Goal: Information Seeking & Learning: Learn about a topic

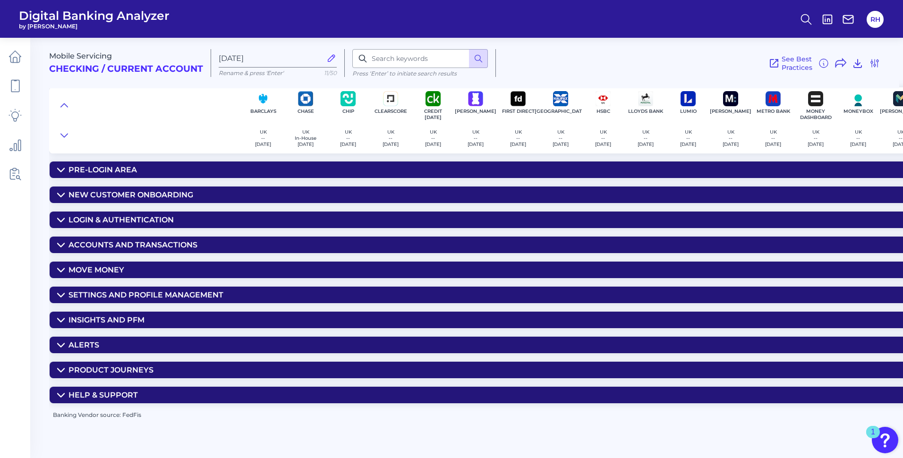
click at [57, 269] on summary "Move Money" at bounding box center [763, 270] width 1426 height 17
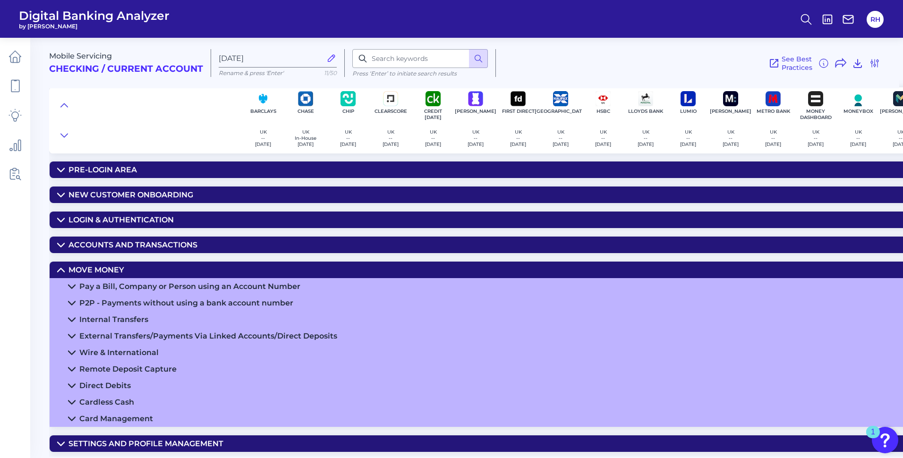
click at [69, 350] on icon at bounding box center [72, 353] width 8 height 8
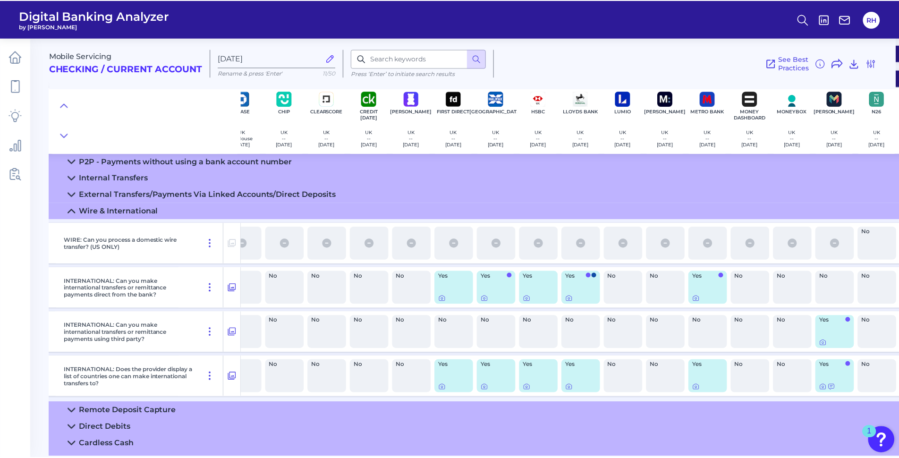
scroll to position [142, 0]
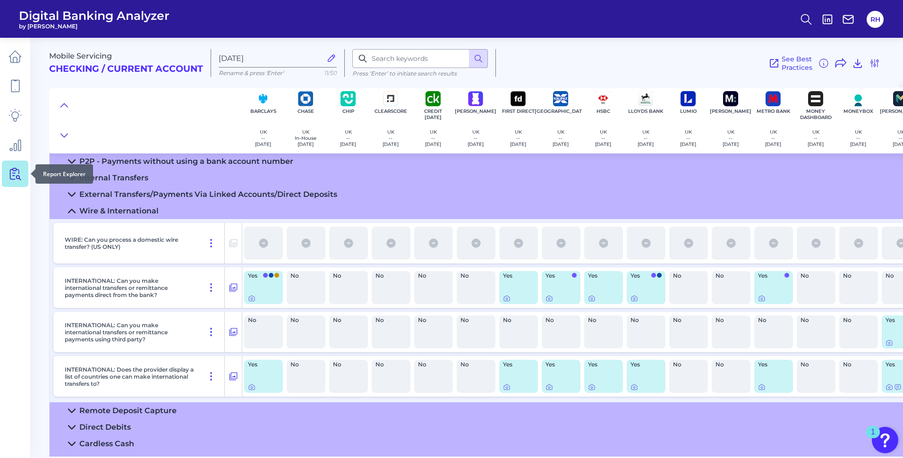
click at [14, 177] on icon at bounding box center [15, 173] width 13 height 13
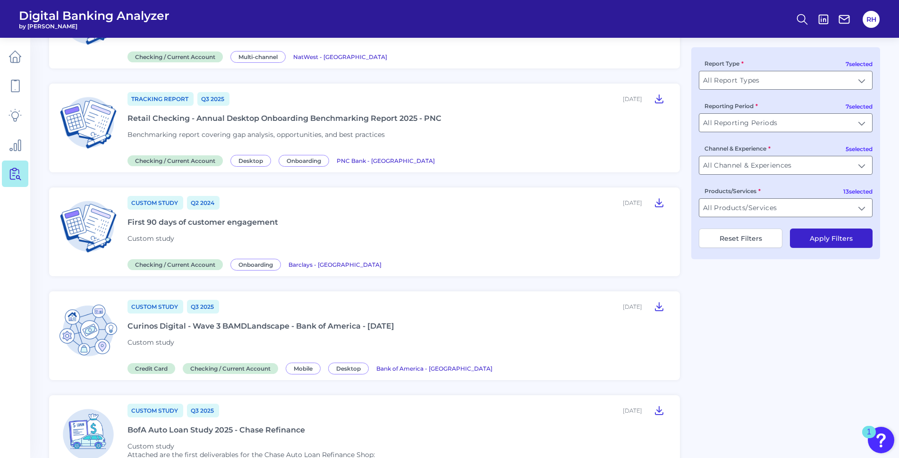
scroll to position [236, 0]
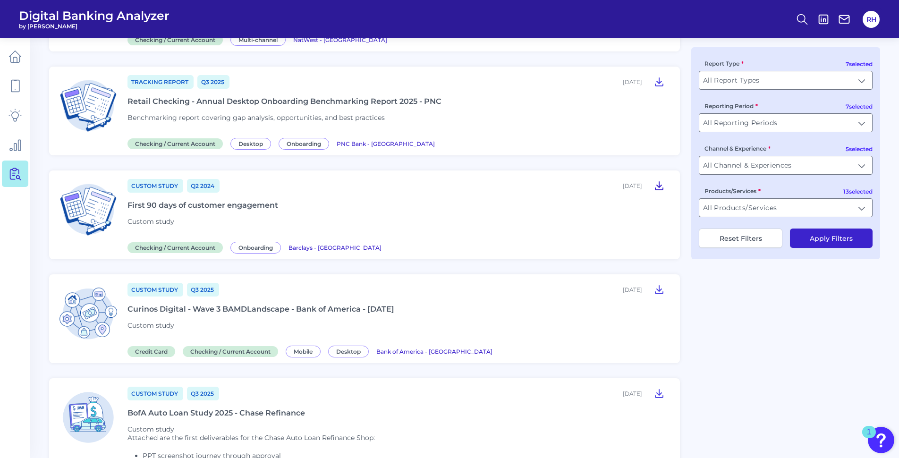
click at [664, 188] on icon at bounding box center [659, 185] width 11 height 11
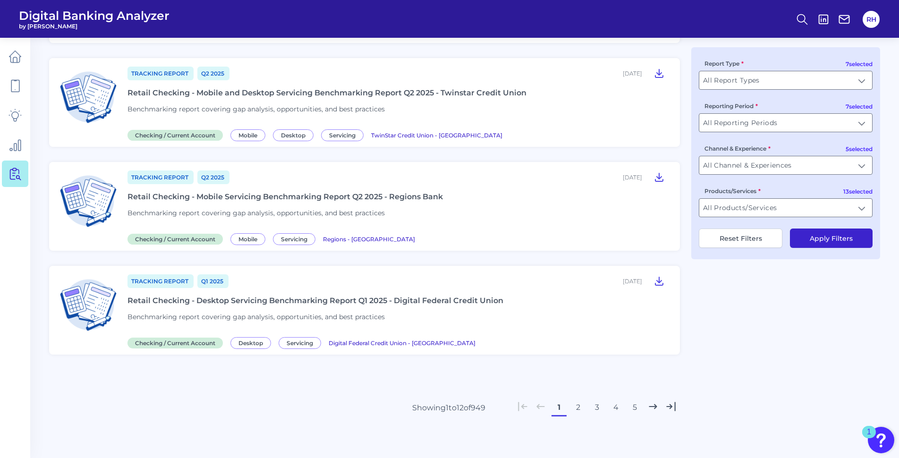
scroll to position [1093, 0]
click at [579, 409] on button "2" at bounding box center [578, 406] width 15 height 15
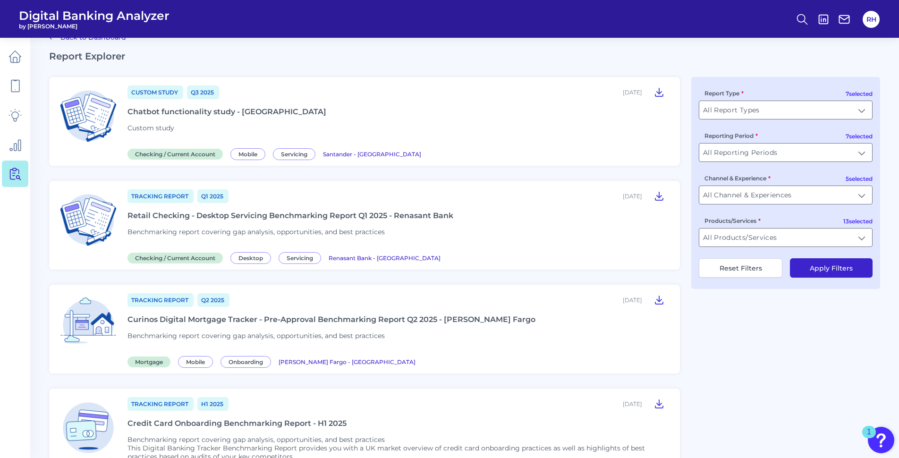
scroll to position [0, 0]
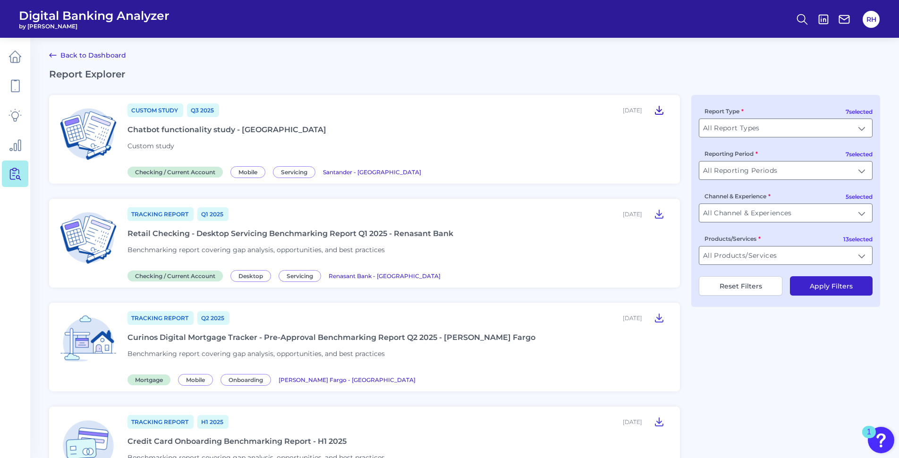
click at [663, 107] on icon at bounding box center [659, 109] width 11 height 11
